Goal: Transaction & Acquisition: Purchase product/service

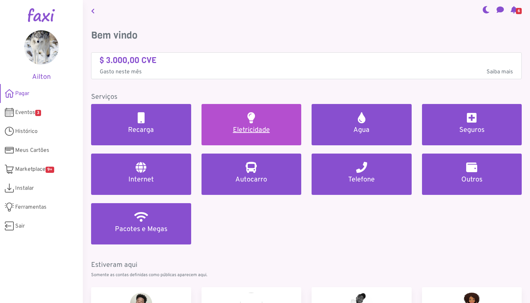
click at [207, 119] on link "Eletricidade" at bounding box center [251, 124] width 100 height 41
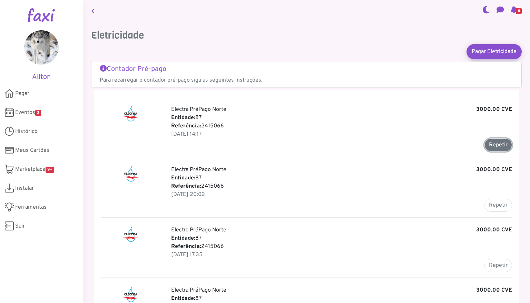
click at [499, 147] on button "Repetir" at bounding box center [498, 145] width 28 height 13
type input "*******"
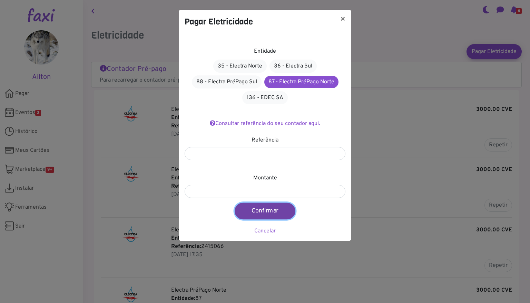
click at [253, 206] on button "Confirmar" at bounding box center [265, 211] width 61 height 17
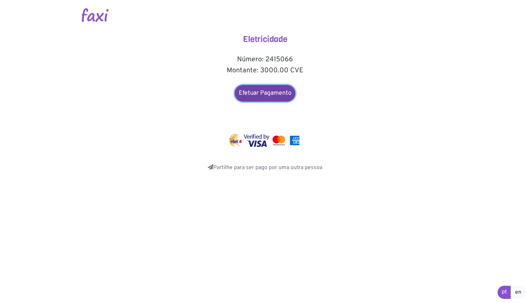
click at [268, 99] on link "Efetuar Pagamento" at bounding box center [265, 93] width 61 height 17
drag, startPoint x: 0, startPoint y: 0, endPoint x: 4, endPoint y: 8, distance: 9.1
click at [4, 8] on body "Eletricidade Número: 2415066 Montante: 3000.00 CVE Efetuar Pagamento Share" at bounding box center [265, 96] width 530 height 193
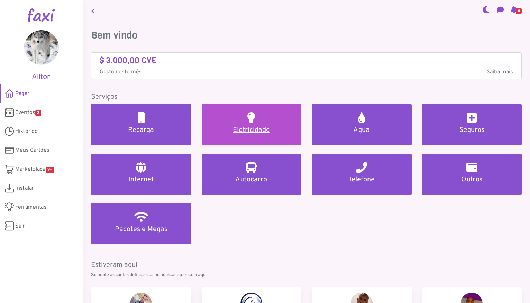
click at [239, 130] on h5 "Eletricidade" at bounding box center [251, 130] width 83 height 8
